Goal: Information Seeking & Learning: Understand process/instructions

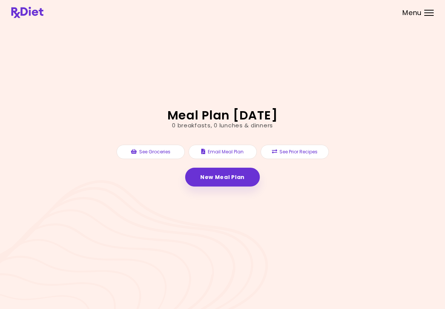
click at [299, 157] on button "See Prior Recipes" at bounding box center [295, 152] width 68 height 14
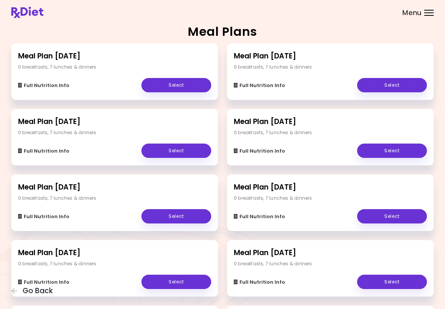
click at [183, 85] on link "Select" at bounding box center [176, 85] width 70 height 14
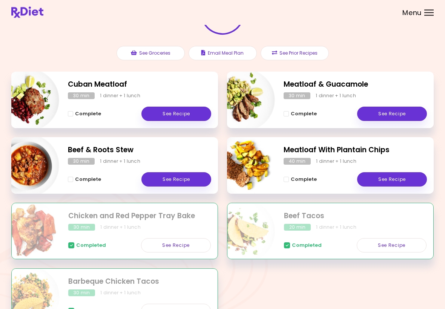
scroll to position [72, 0]
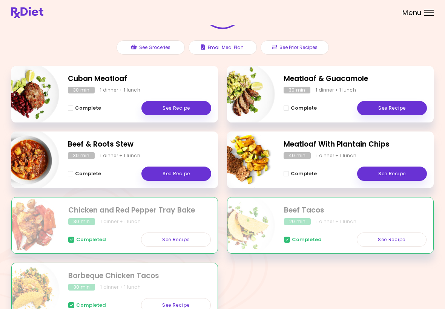
click at [181, 114] on link "See Recipe" at bounding box center [176, 108] width 70 height 14
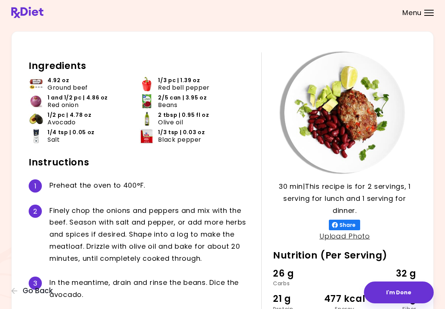
scroll to position [15, 0]
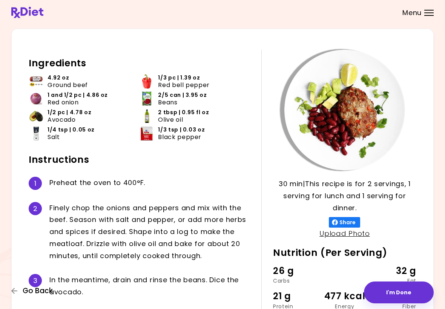
click at [15, 295] on icon "button" at bounding box center [14, 291] width 7 height 7
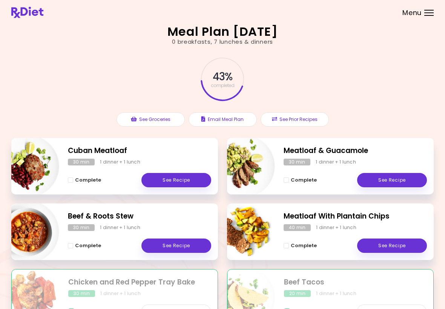
click at [404, 186] on link "See Recipe" at bounding box center [392, 180] width 70 height 14
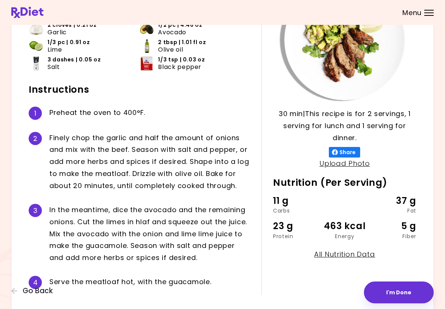
scroll to position [66, 0]
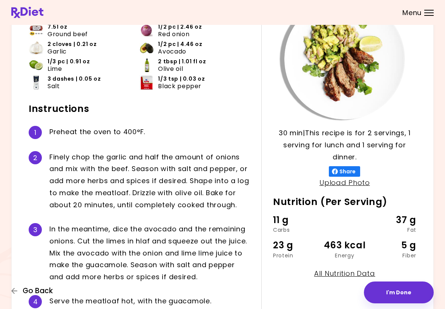
click at [14, 290] on icon "button" at bounding box center [14, 291] width 7 height 7
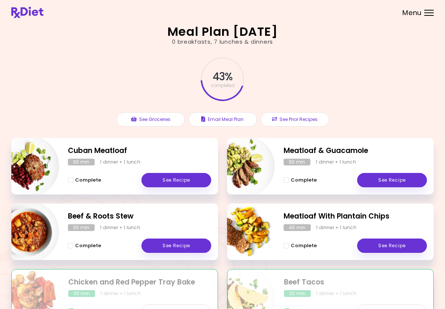
click at [399, 249] on link "See Recipe" at bounding box center [392, 246] width 70 height 14
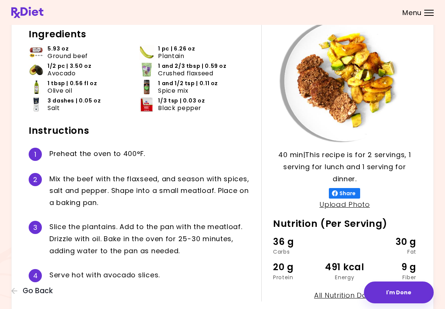
scroll to position [44, 0]
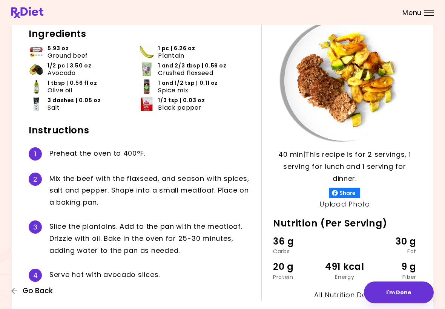
click at [45, 295] on span "Go Back" at bounding box center [38, 291] width 30 height 8
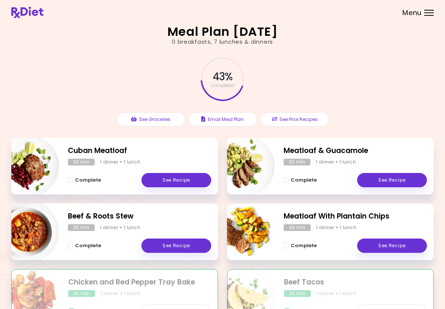
click at [191, 249] on link "See Recipe" at bounding box center [176, 246] width 70 height 14
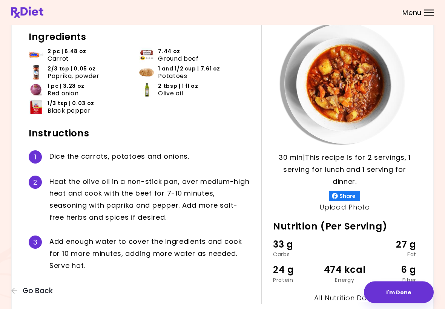
scroll to position [41, 0]
click at [25, 303] on div "30 min 30 min | This recipe is for 2 servings, 1 serving for lunch and 1 servin…" at bounding box center [222, 163] width 423 height 323
click at [21, 286] on div "30 min 30 min | This recipe is for 2 servings, 1 serving for lunch and 1 servin…" at bounding box center [222, 163] width 423 height 323
click at [35, 292] on span "Go Back" at bounding box center [38, 291] width 30 height 8
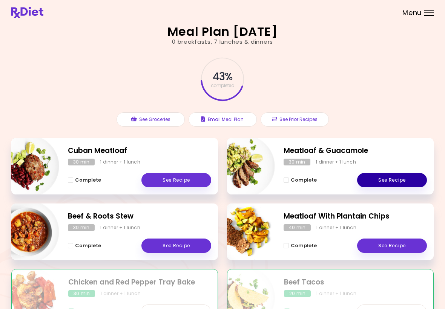
click at [394, 186] on link "See Recipe" at bounding box center [392, 180] width 70 height 14
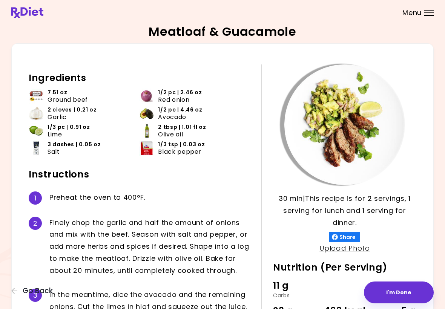
click at [20, 286] on div "30 min 30 min | This recipe is for 2 servings, 1 serving for lunch and 1 servin…" at bounding box center [222, 222] width 423 height 358
click at [25, 290] on span "Go Back" at bounding box center [38, 291] width 30 height 8
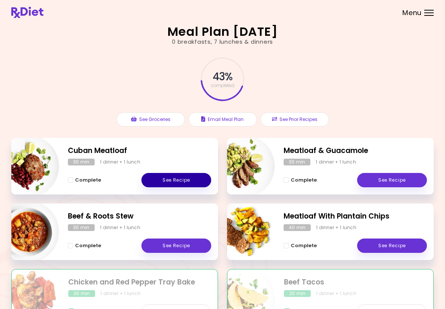
click at [172, 180] on link "See Recipe" at bounding box center [176, 180] width 70 height 14
